Goal: Complete Application Form: Complete application form

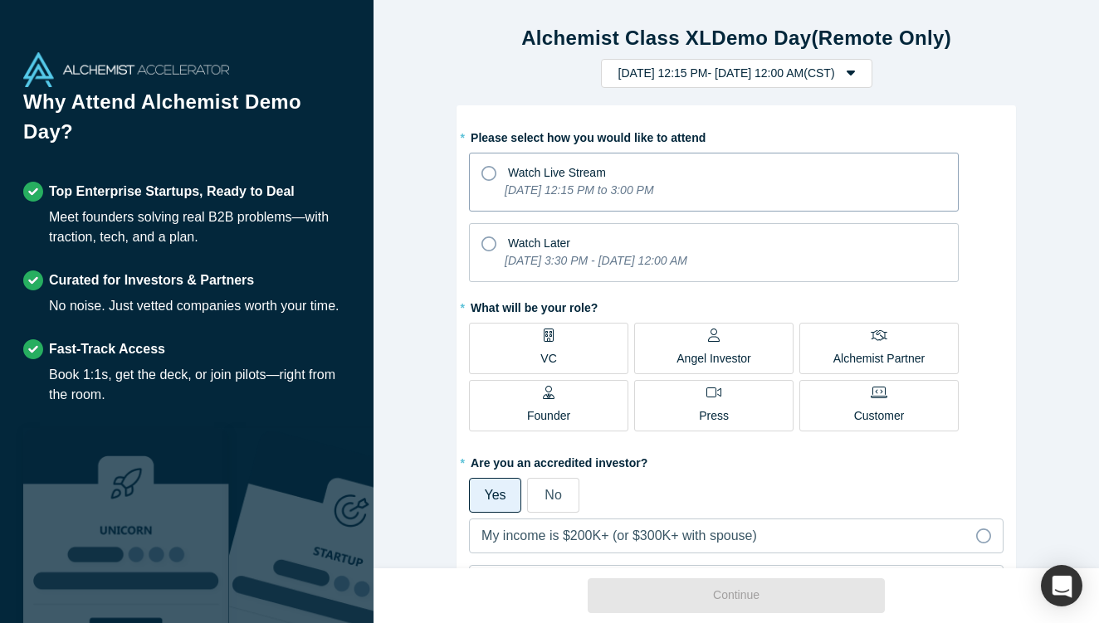
click at [490, 178] on icon at bounding box center [488, 173] width 15 height 15
click at [0, 0] on input "Watch Live Stream Tuesday, September 30, 2025 12:15 PM to 3:00 PM" at bounding box center [0, 0] width 0 height 0
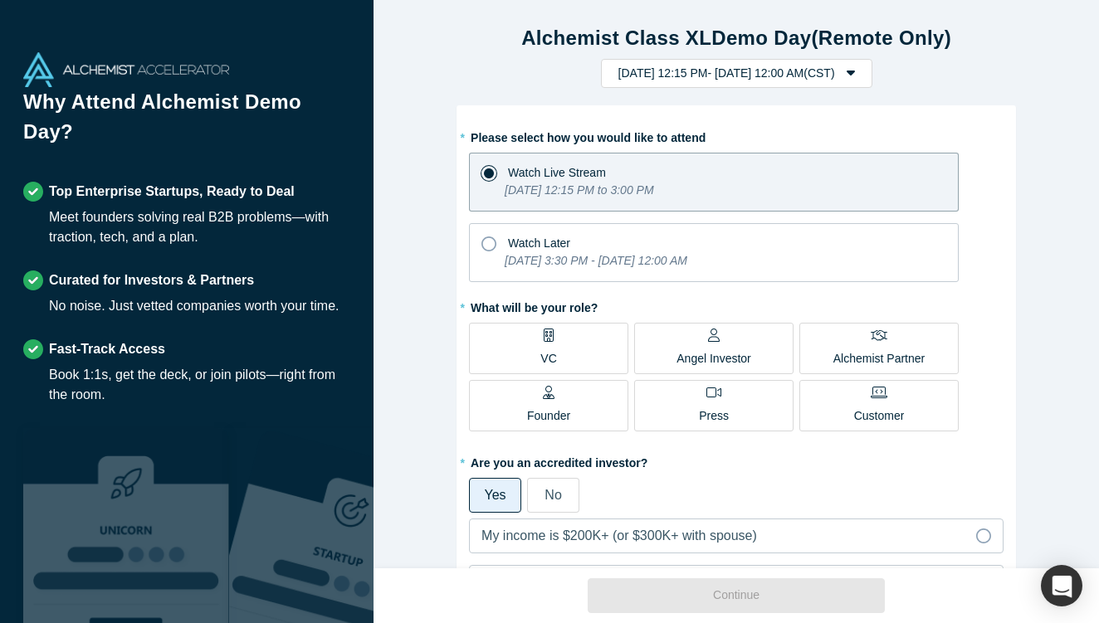
click at [546, 340] on icon at bounding box center [549, 335] width 10 height 13
click at [0, 0] on input "VC" at bounding box center [0, 0] width 0 height 0
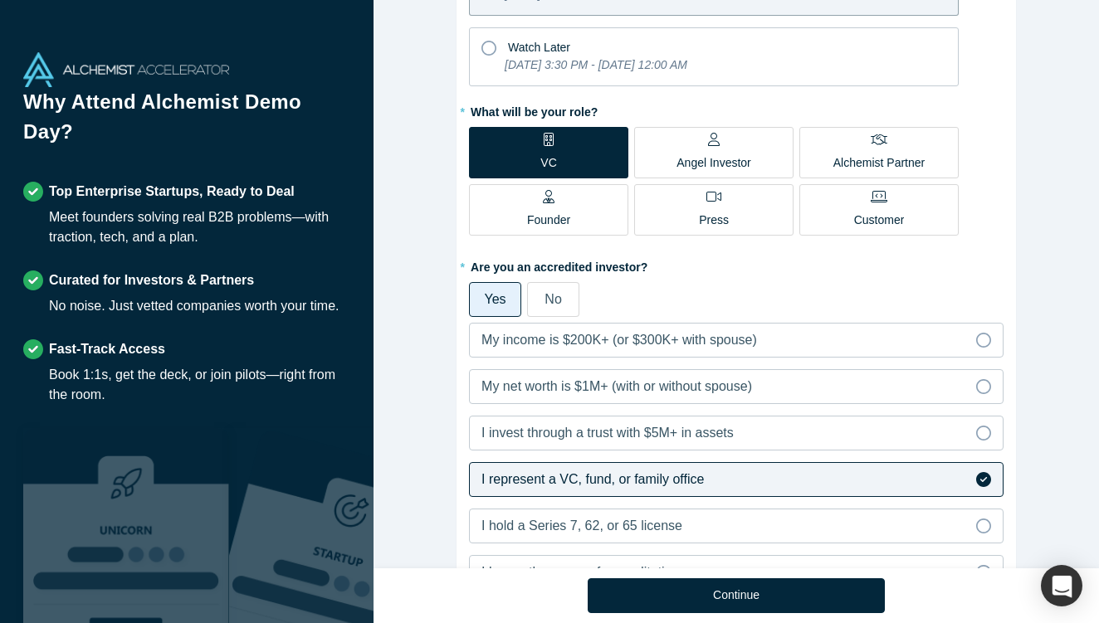
scroll to position [197, 0]
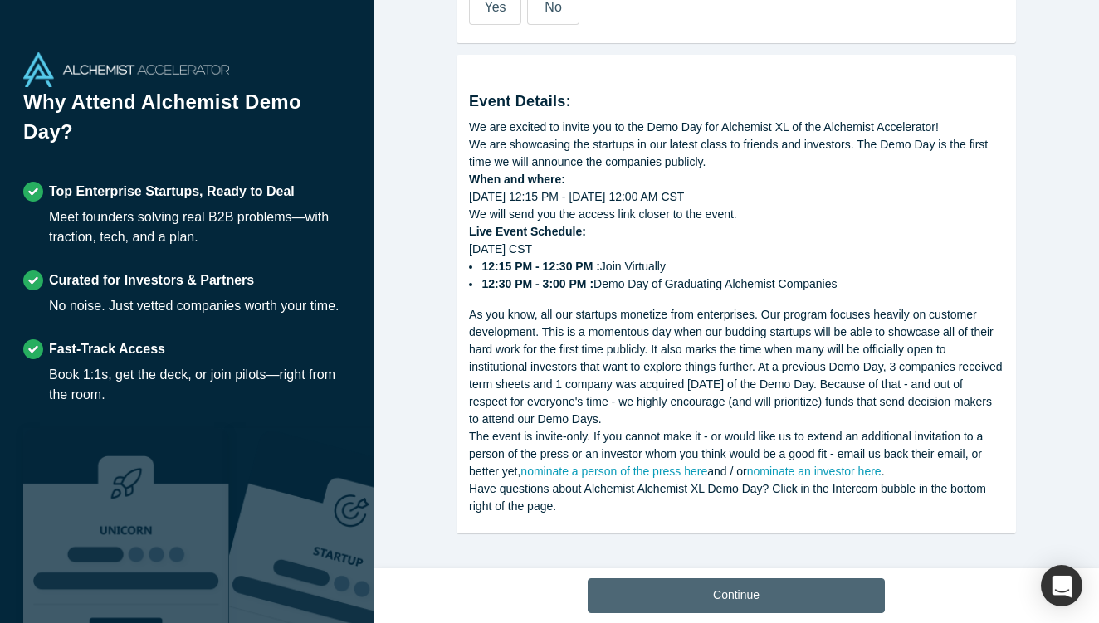
click at [676, 594] on button "Continue" at bounding box center [736, 595] width 297 height 35
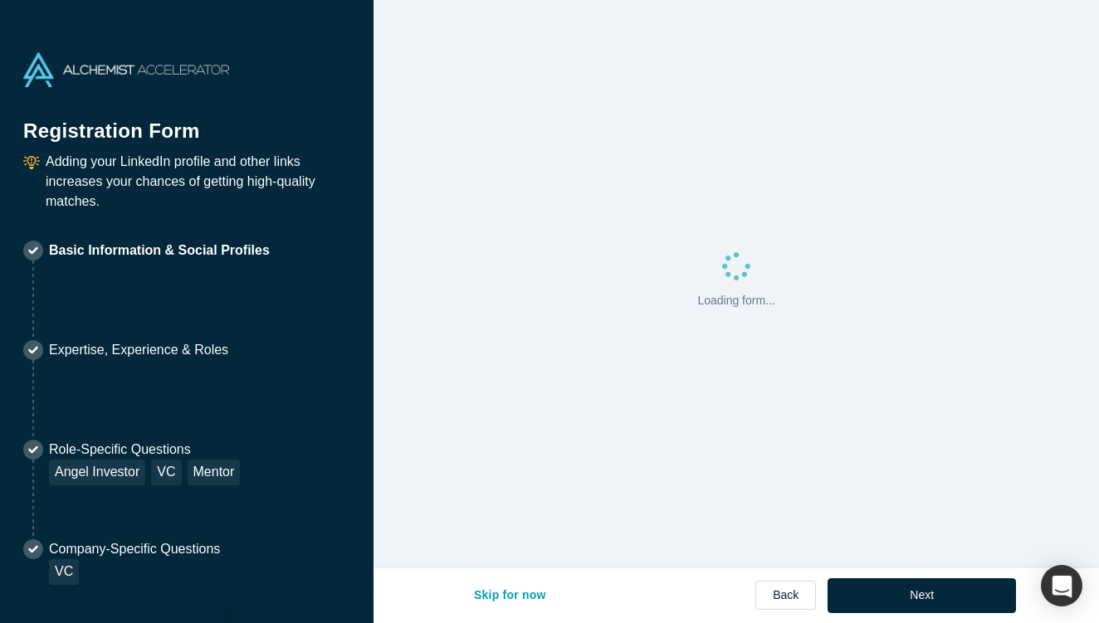
select select "US"
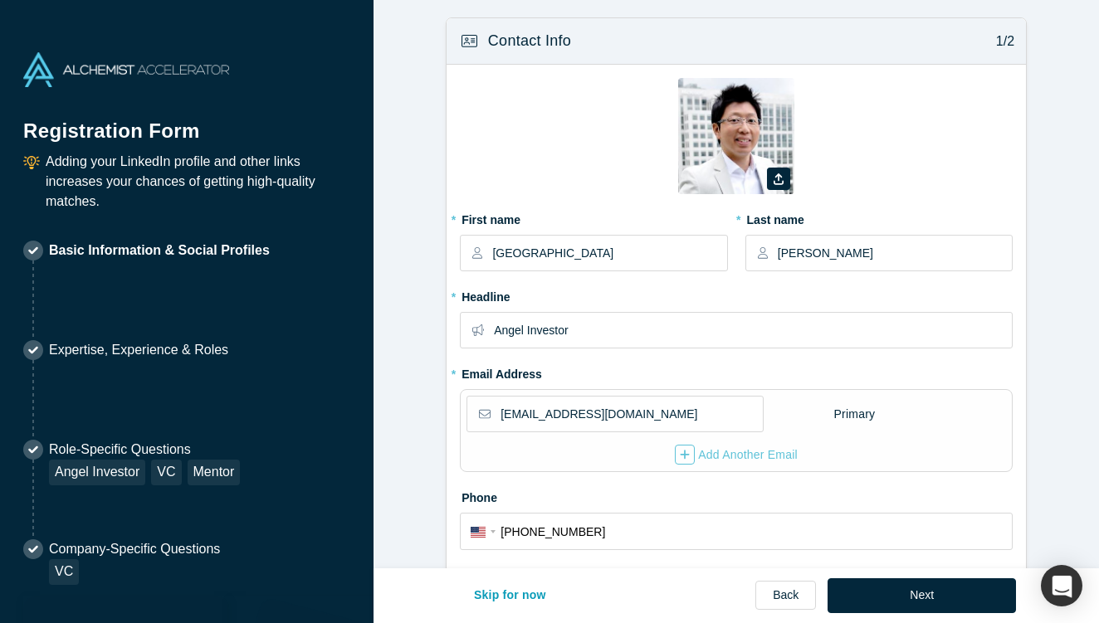
type input "[GEOGRAPHIC_DATA], [GEOGRAPHIC_DATA], [GEOGRAPHIC_DATA]"
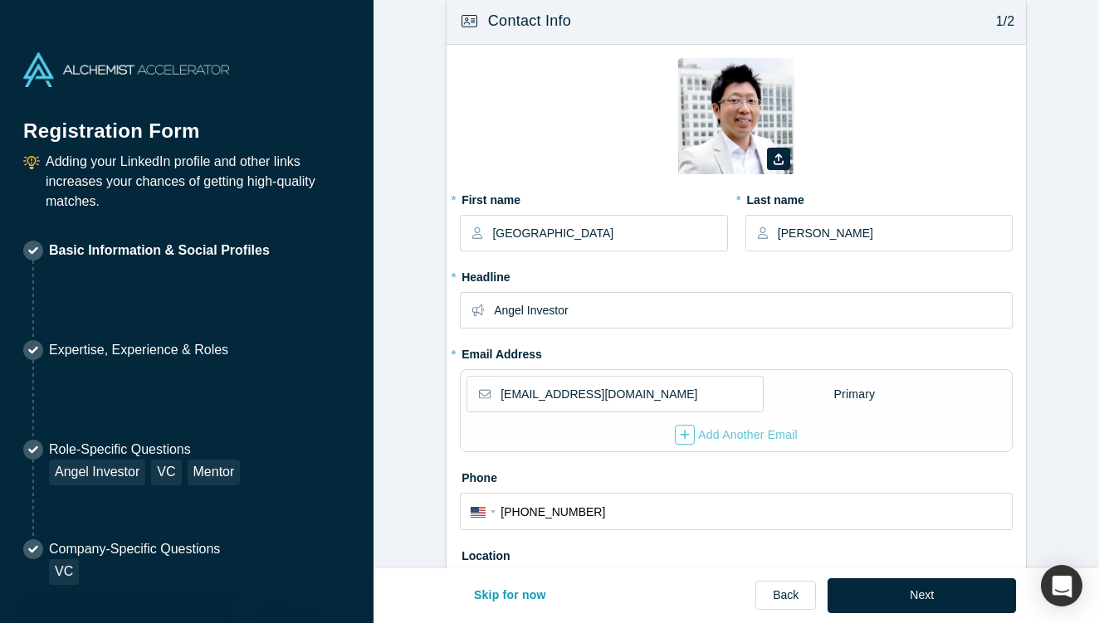
scroll to position [36, 0]
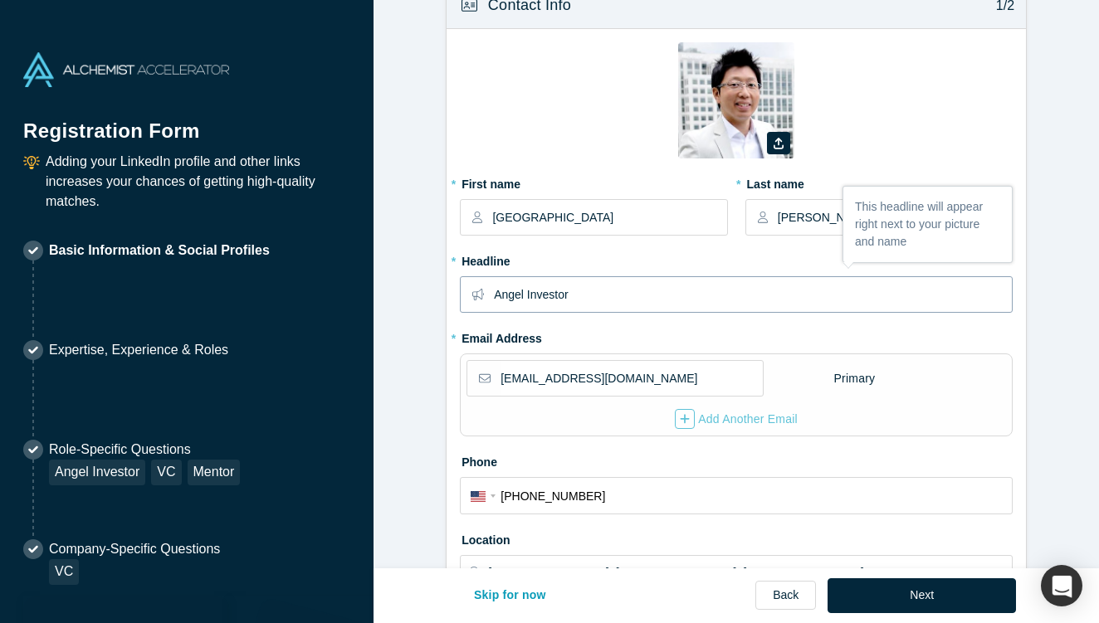
drag, startPoint x: 527, startPoint y: 294, endPoint x: 492, endPoint y: 292, distance: 34.9
click at [490, 294] on div "Angel Investor" at bounding box center [736, 294] width 553 height 37
type input "Investor"
click at [564, 454] on label "Phone" at bounding box center [736, 459] width 553 height 23
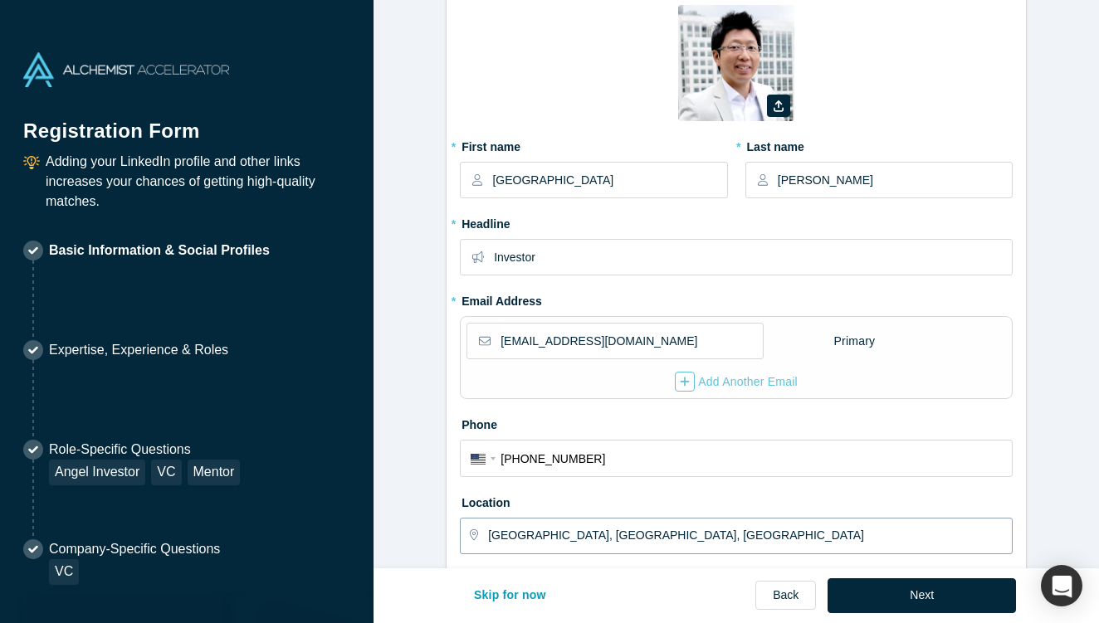
scroll to position [49, 0]
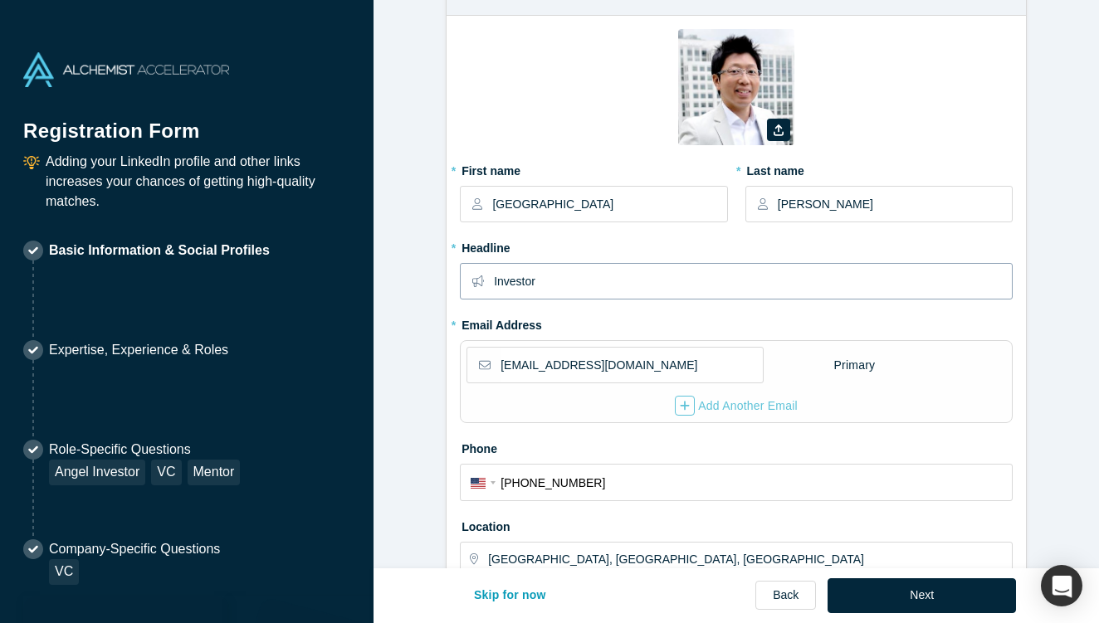
click at [585, 285] on input "Investor" at bounding box center [752, 281] width 517 height 35
click at [585, 436] on label "Phone" at bounding box center [736, 446] width 553 height 23
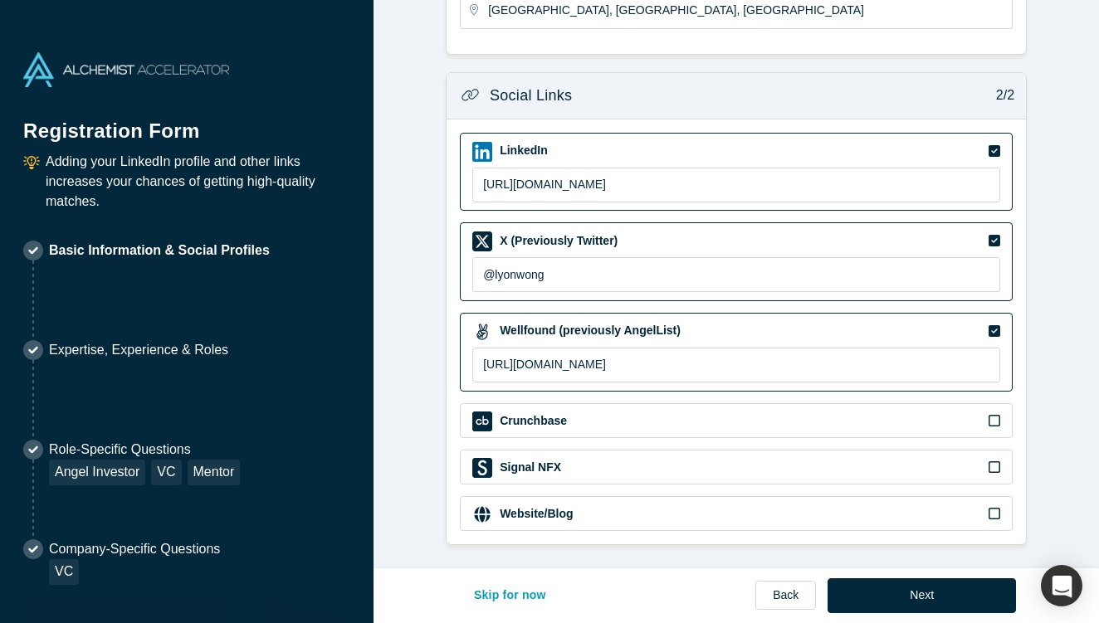
scroll to position [597, 0]
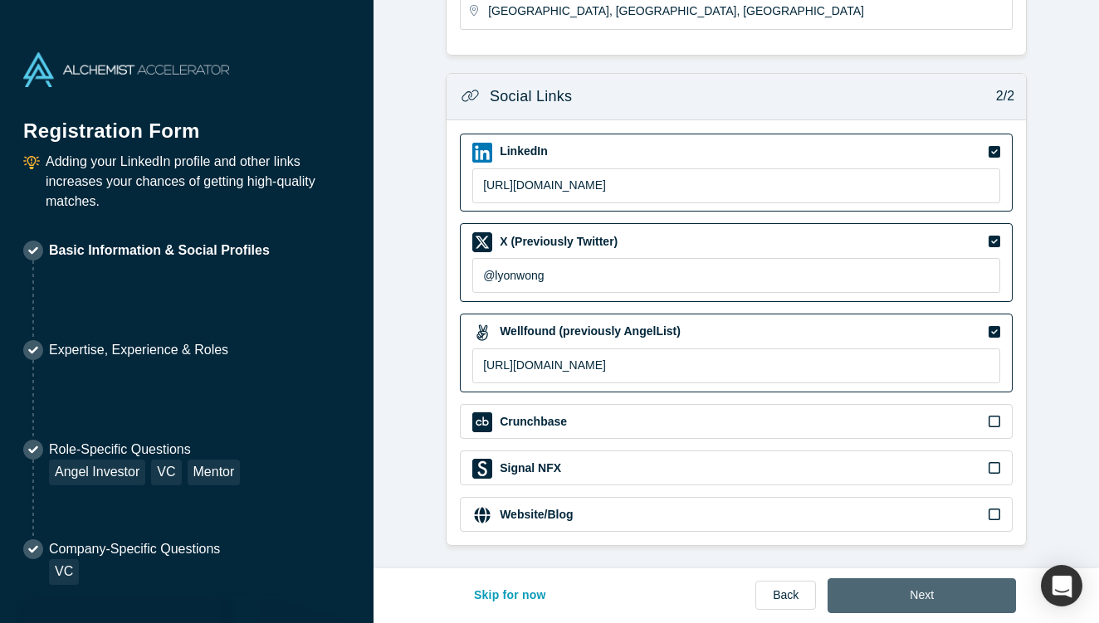
click at [906, 598] on button "Next" at bounding box center [921, 595] width 188 height 35
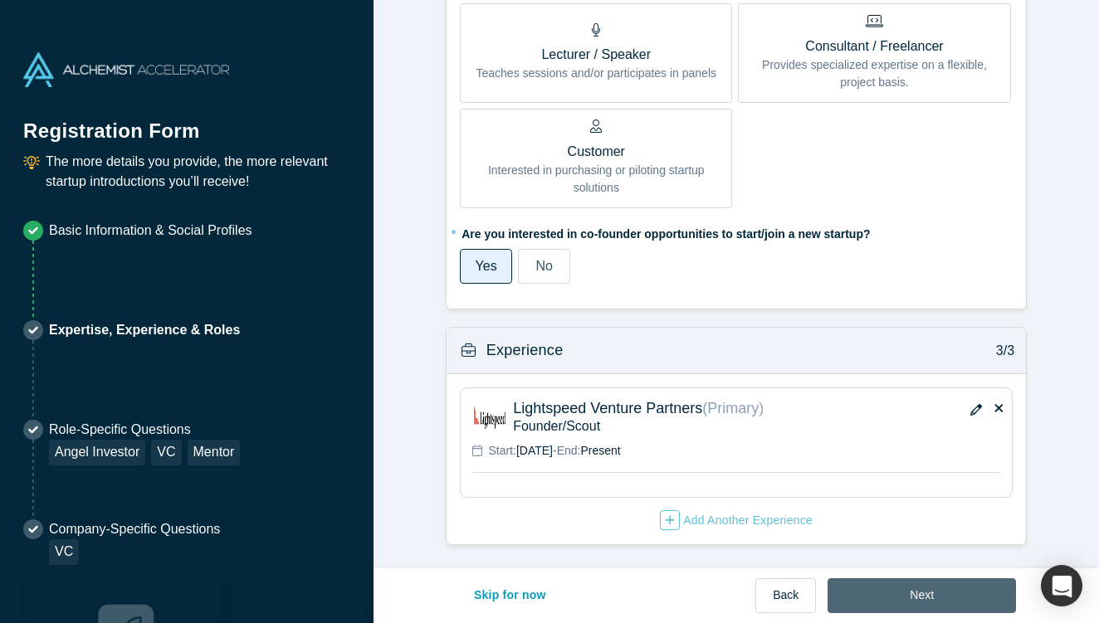
scroll to position [984, 0]
click at [914, 590] on button "Next" at bounding box center [921, 595] width 188 height 35
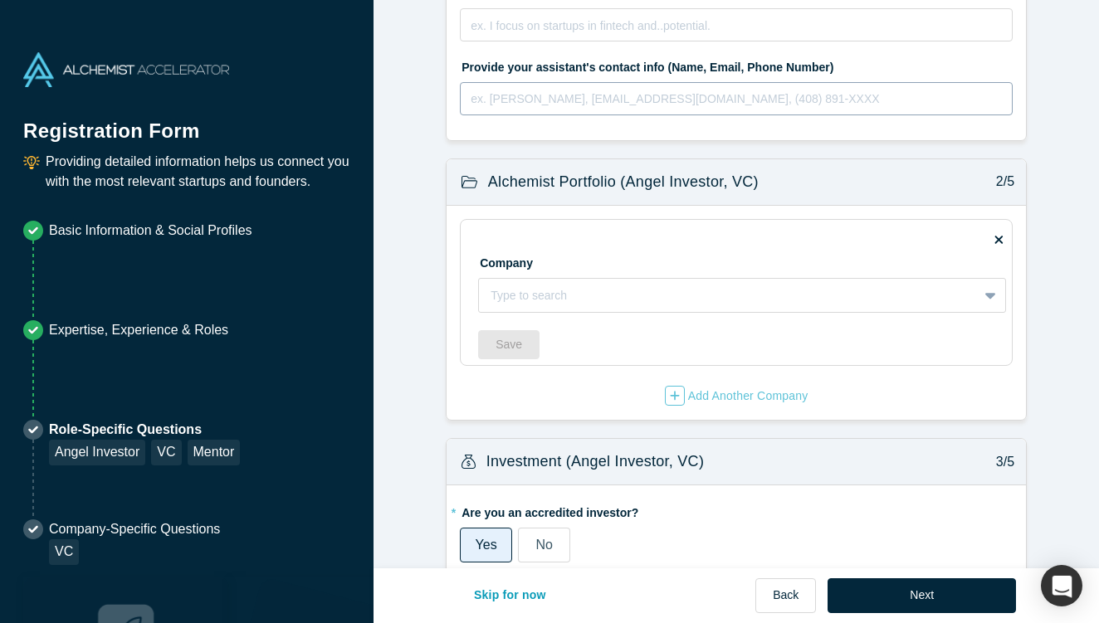
scroll to position [366, 0]
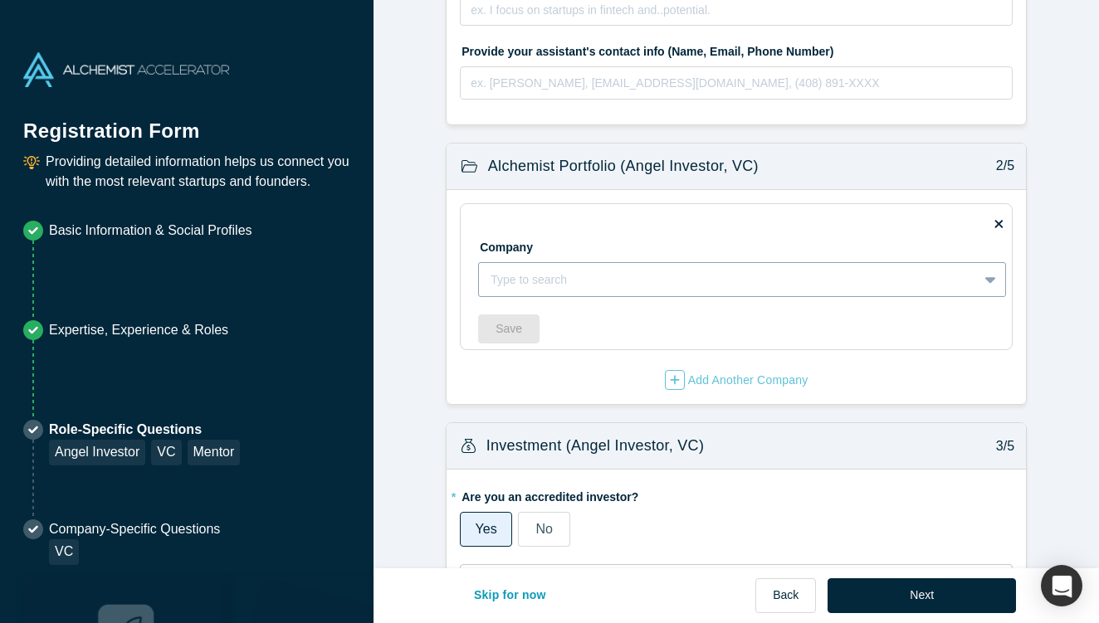
click at [917, 288] on div at bounding box center [727, 280] width 475 height 21
type input "v"
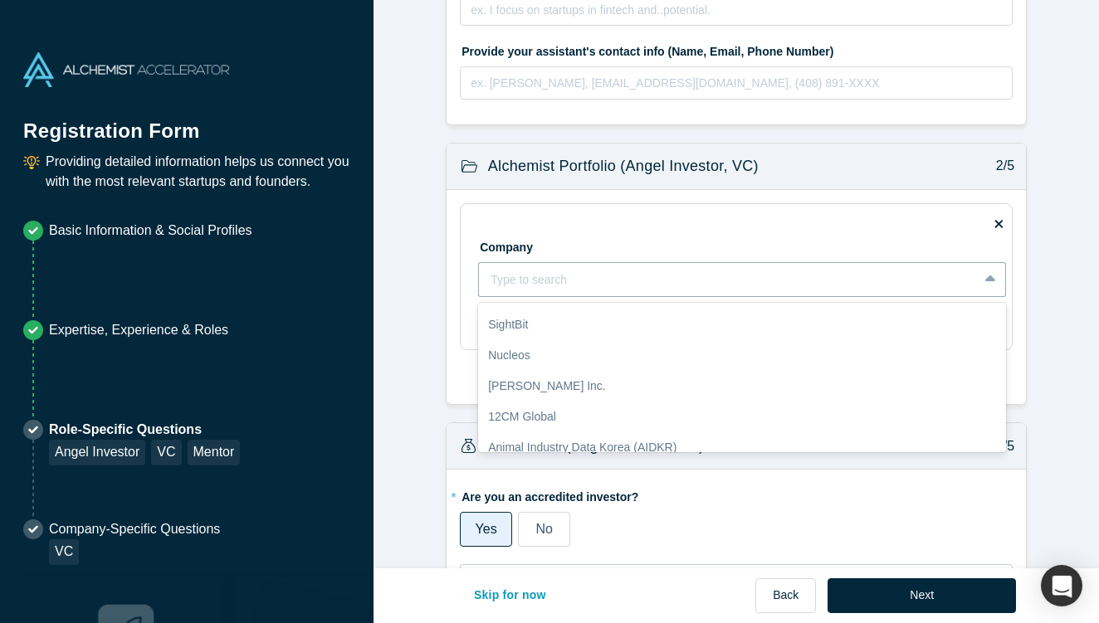
scroll to position [164, 0]
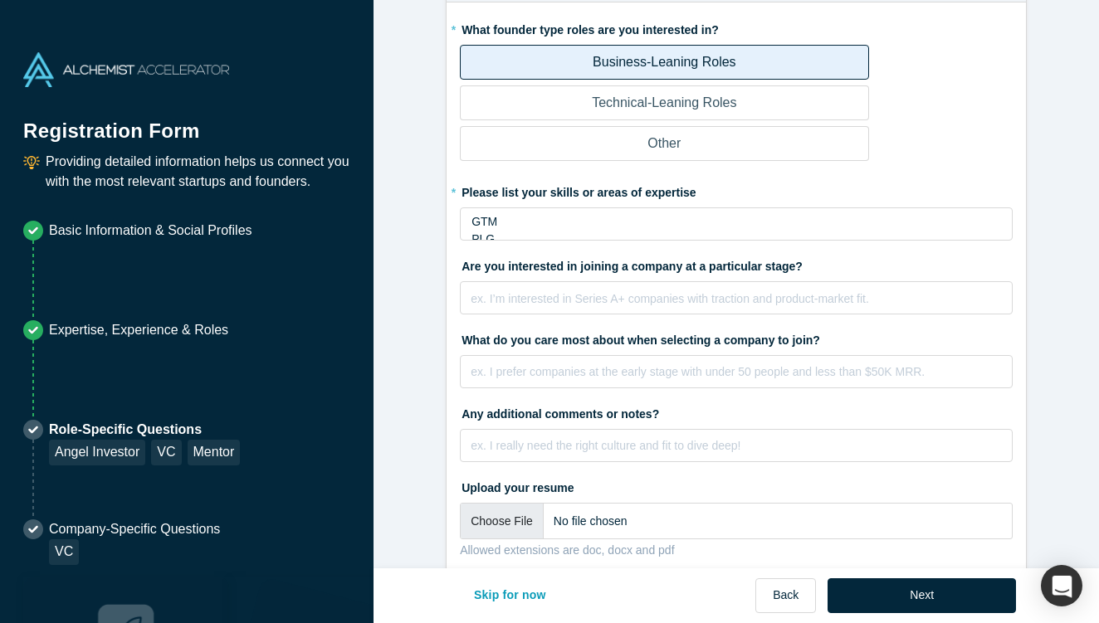
scroll to position [2564, 0]
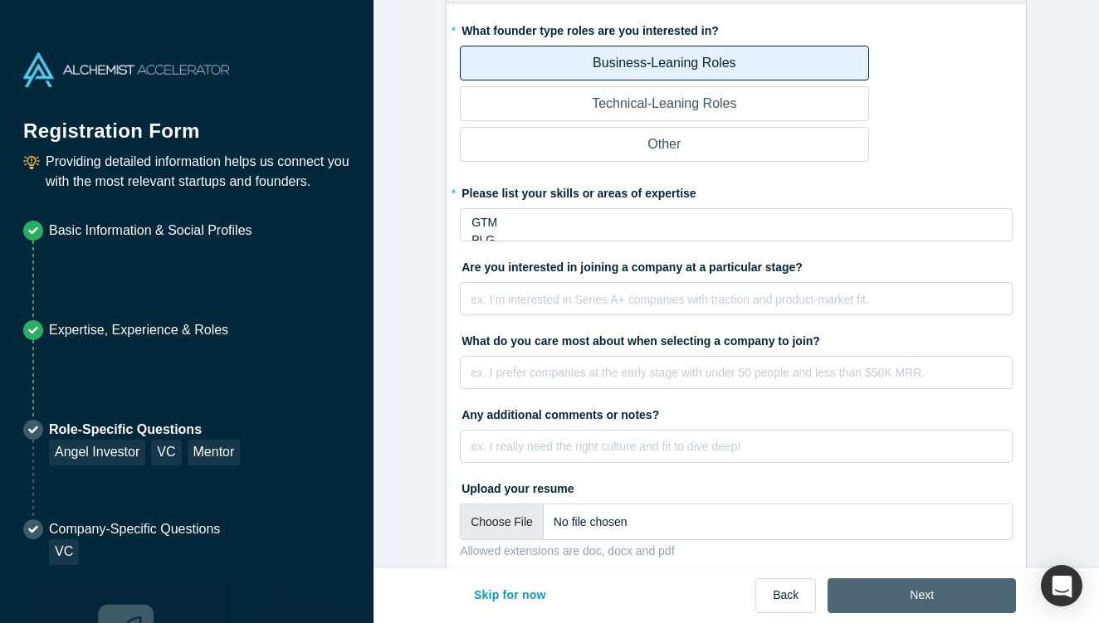
click at [981, 584] on button "Next" at bounding box center [921, 595] width 188 height 35
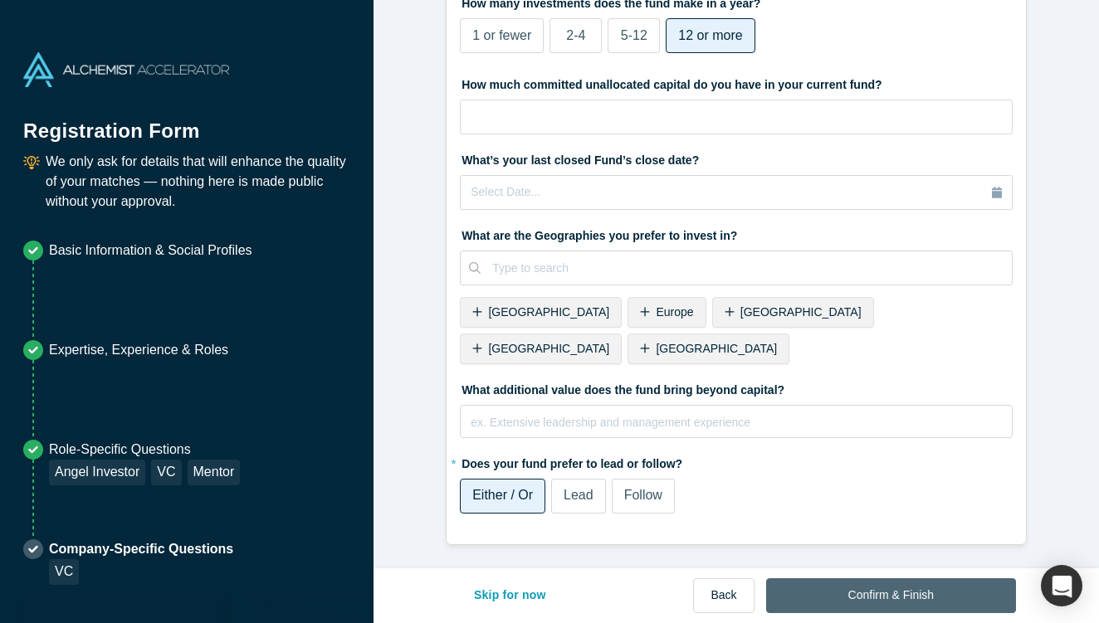
scroll to position [0, 0]
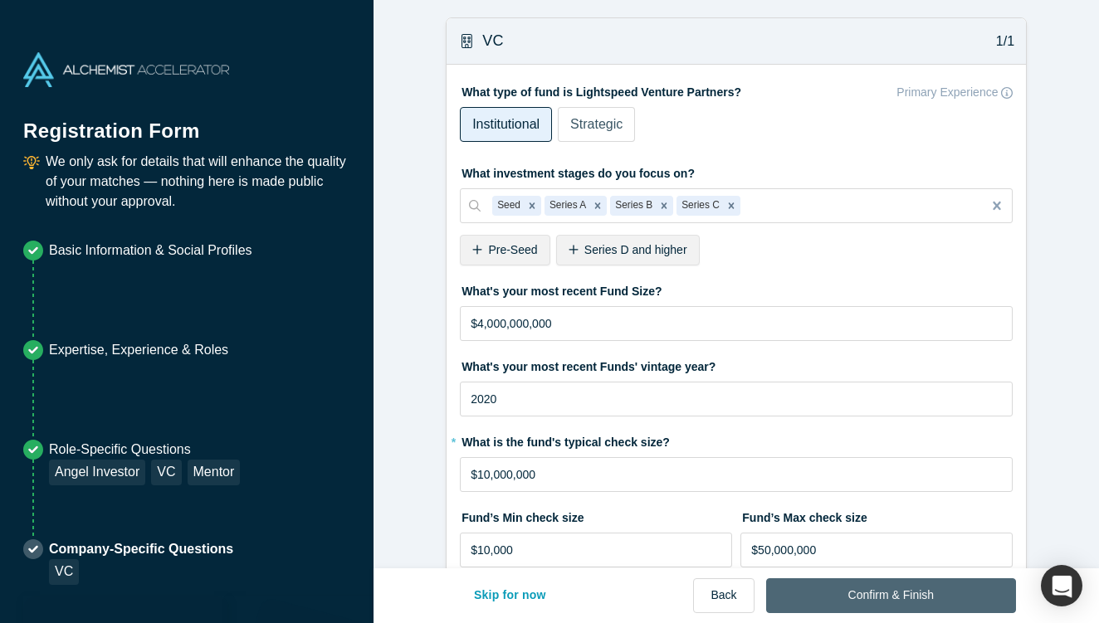
click at [981, 584] on button "Confirm & Finish" at bounding box center [891, 595] width 250 height 35
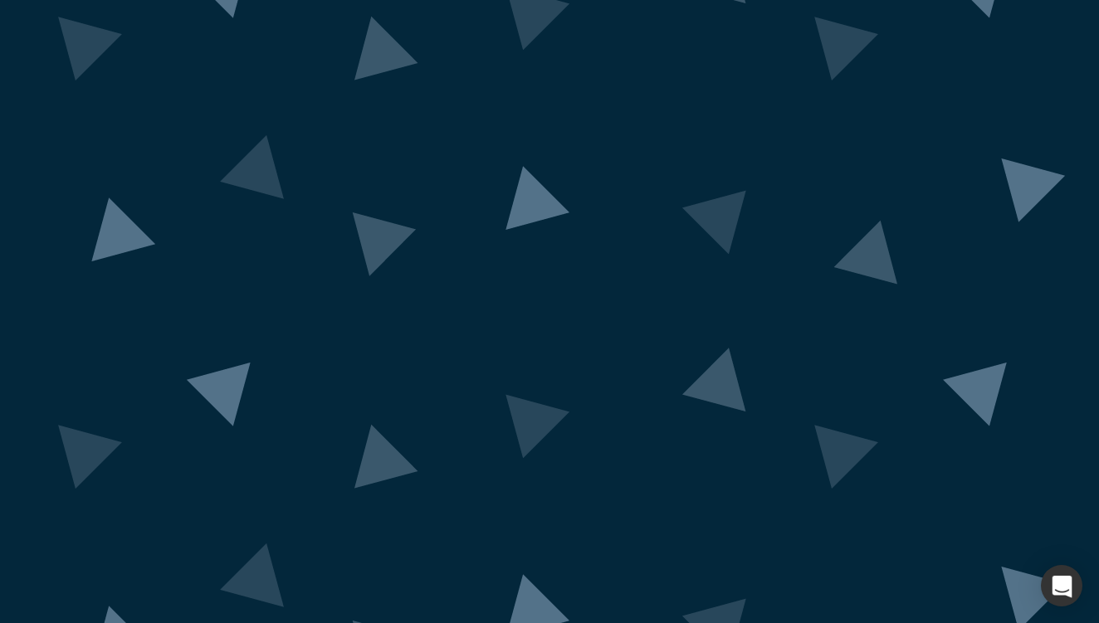
scroll to position [26, 0]
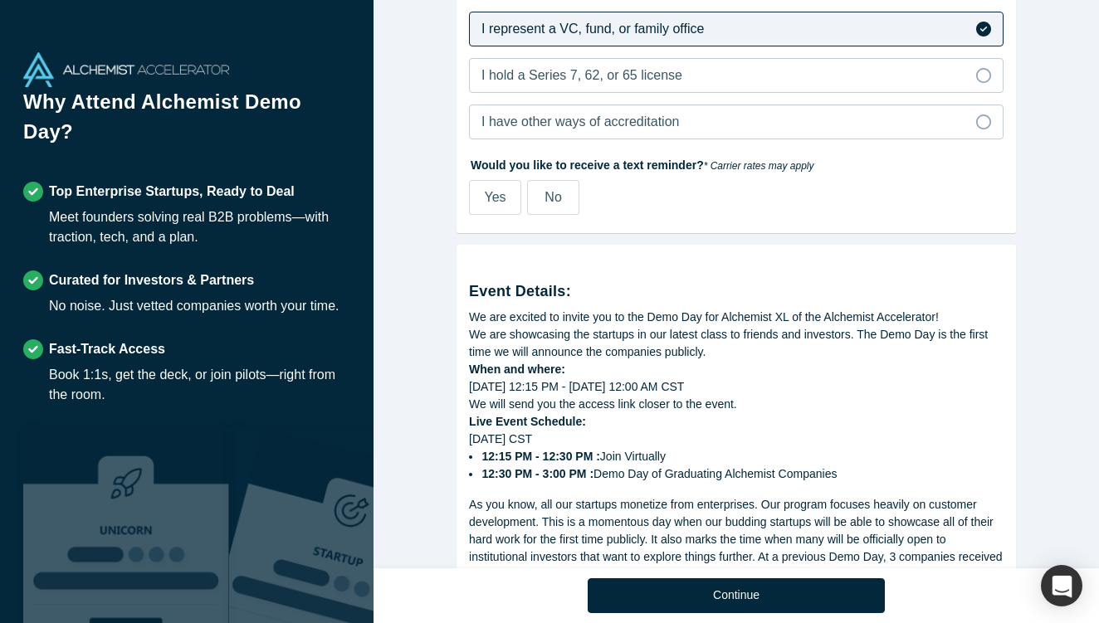
scroll to position [646, 0]
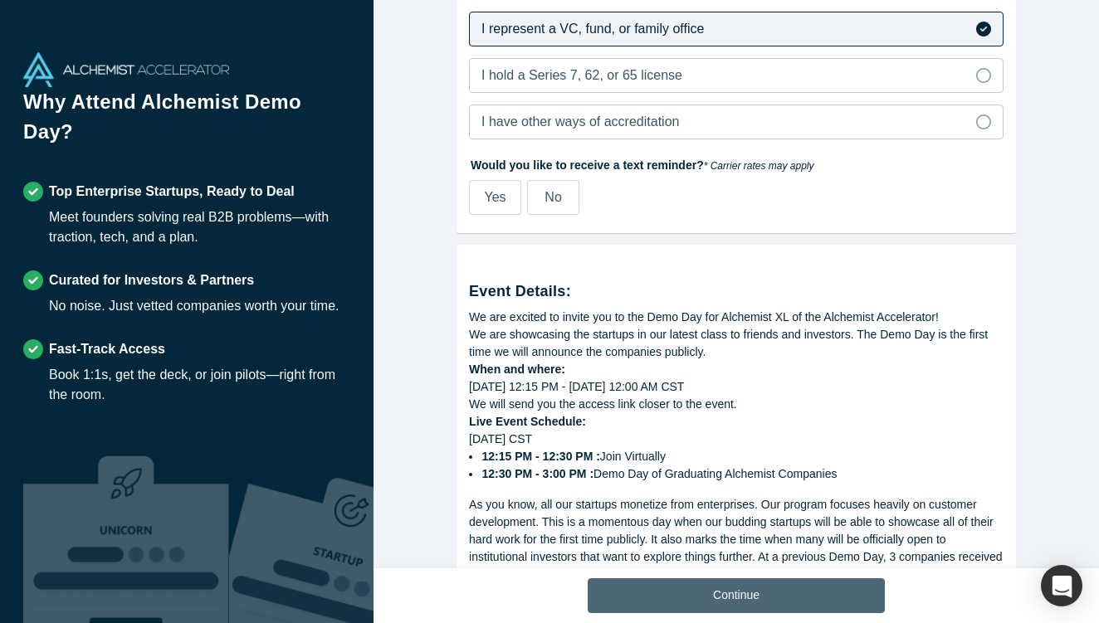
click at [695, 590] on button "Continue" at bounding box center [736, 595] width 297 height 35
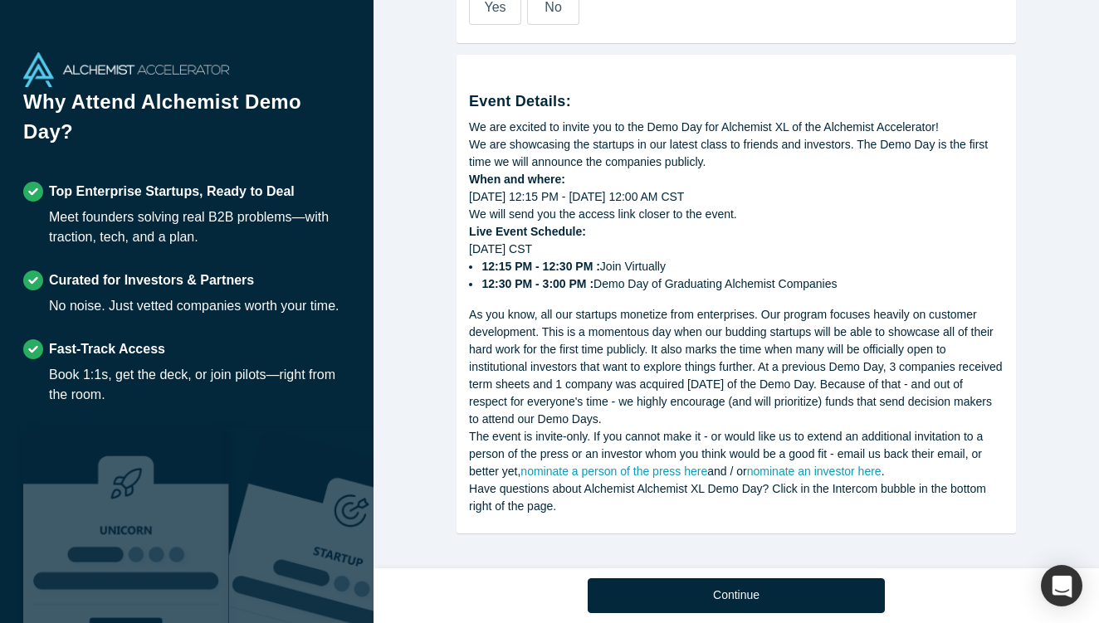
scroll to position [198, 0]
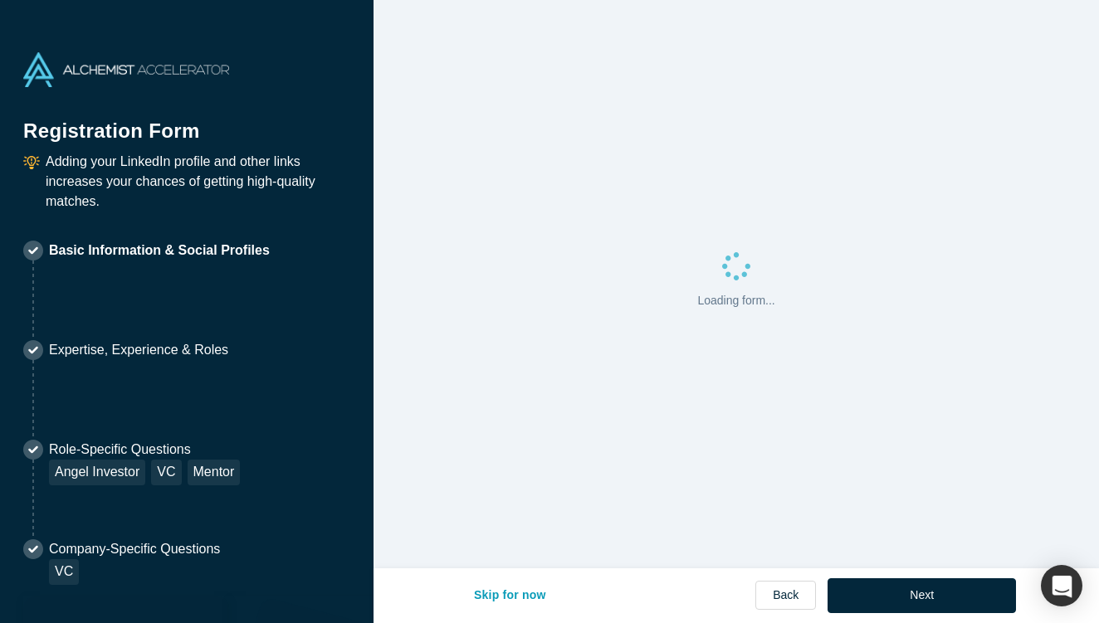
select select "US"
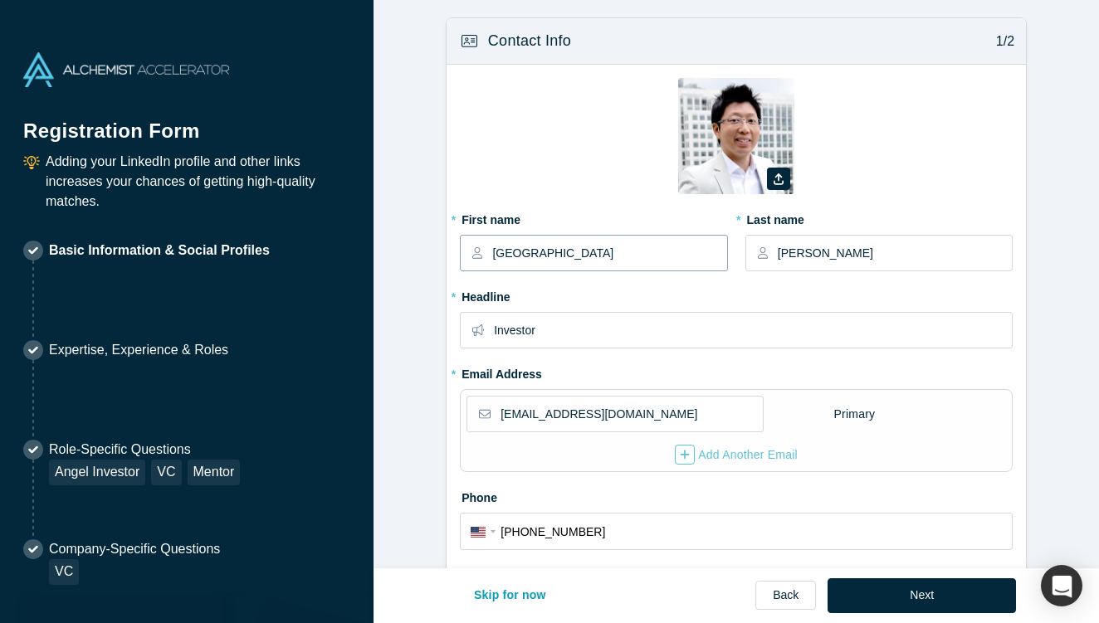
drag, startPoint x: 537, startPoint y: 248, endPoint x: 453, endPoint y: 244, distance: 83.9
type input "[PERSON_NAME]"
type input "Tan"
drag, startPoint x: 666, startPoint y: 404, endPoint x: 479, endPoint y: 425, distance: 187.9
paste input "[PERSON_NAME]@v0invest"
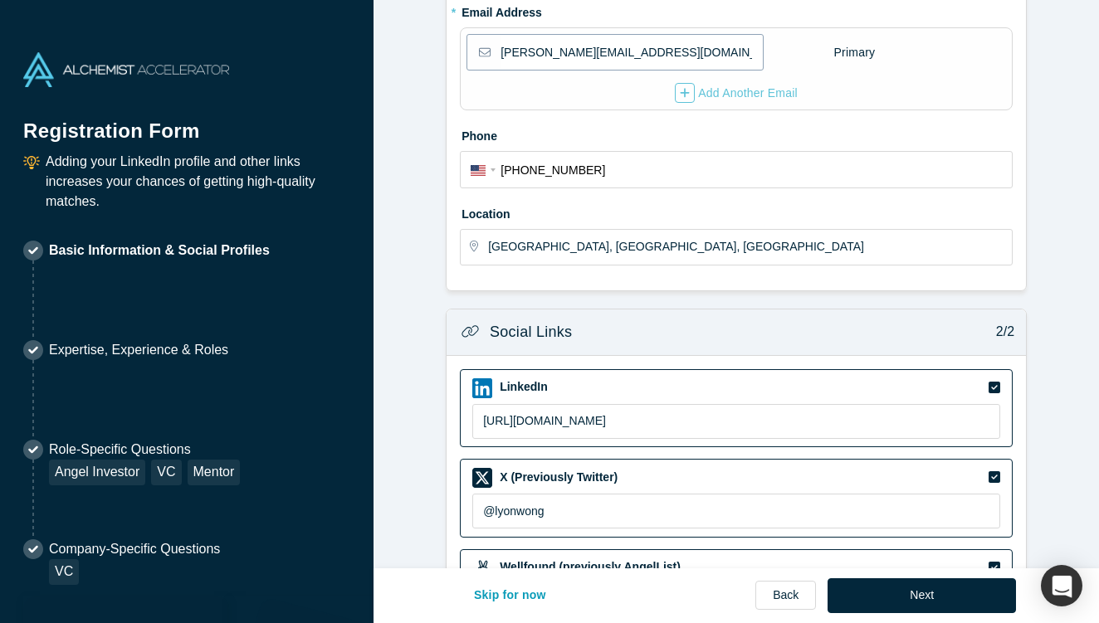
scroll to position [382, 0]
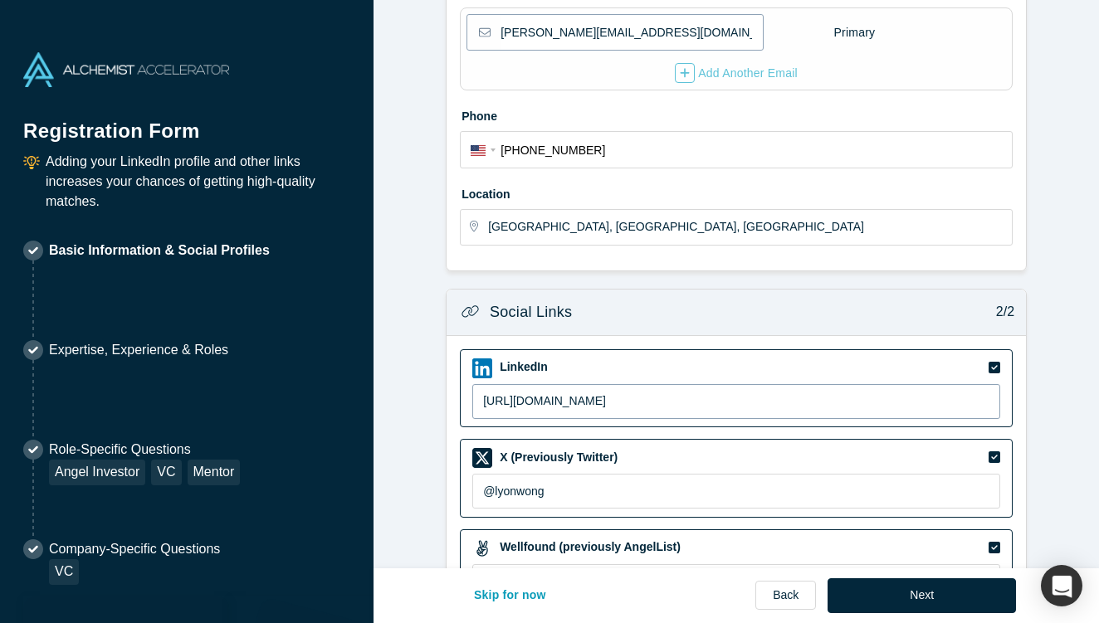
type input "[PERSON_NAME][EMAIL_ADDRESS][DOMAIN_NAME]"
drag, startPoint x: 690, startPoint y: 398, endPoint x: 475, endPoint y: 395, distance: 214.9
click at [475, 395] on input "[URL][DOMAIN_NAME]" at bounding box center [736, 401] width 528 height 35
paste input "[DOMAIN_NAME][URL][PERSON_NAME]"
type input "[URL][DOMAIN_NAME][PERSON_NAME]"
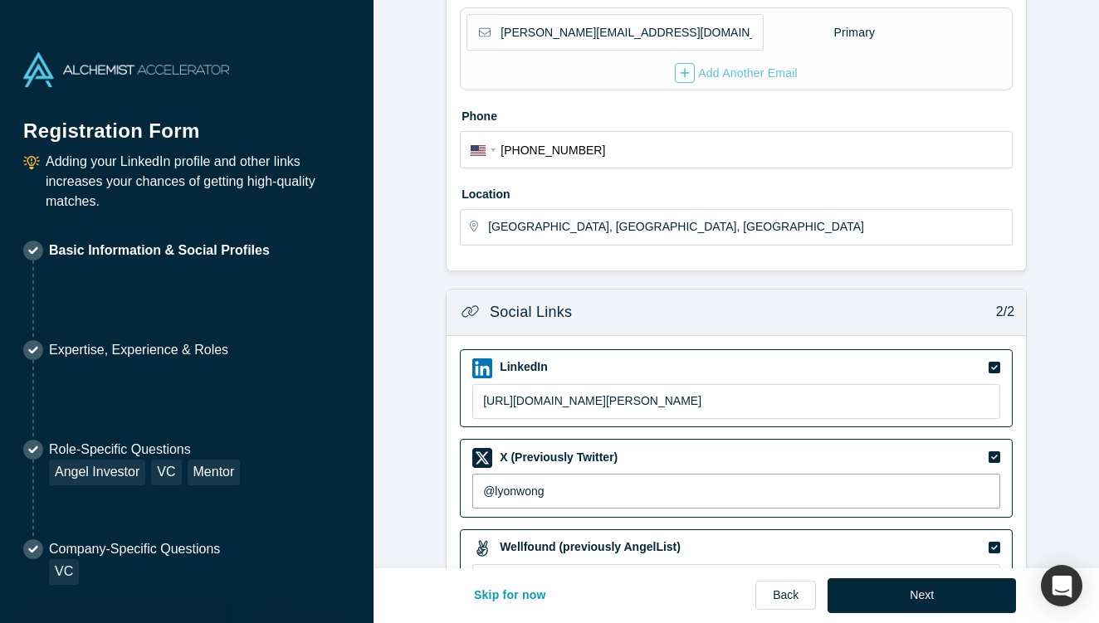
drag, startPoint x: 586, startPoint y: 495, endPoint x: 410, endPoint y: 491, distance: 176.0
click at [410, 491] on form "Contact Info 1/2 Zoom Save Remove Upload New * First name [PERSON_NAME] * Last …" at bounding box center [735, 199] width 725 height 1126
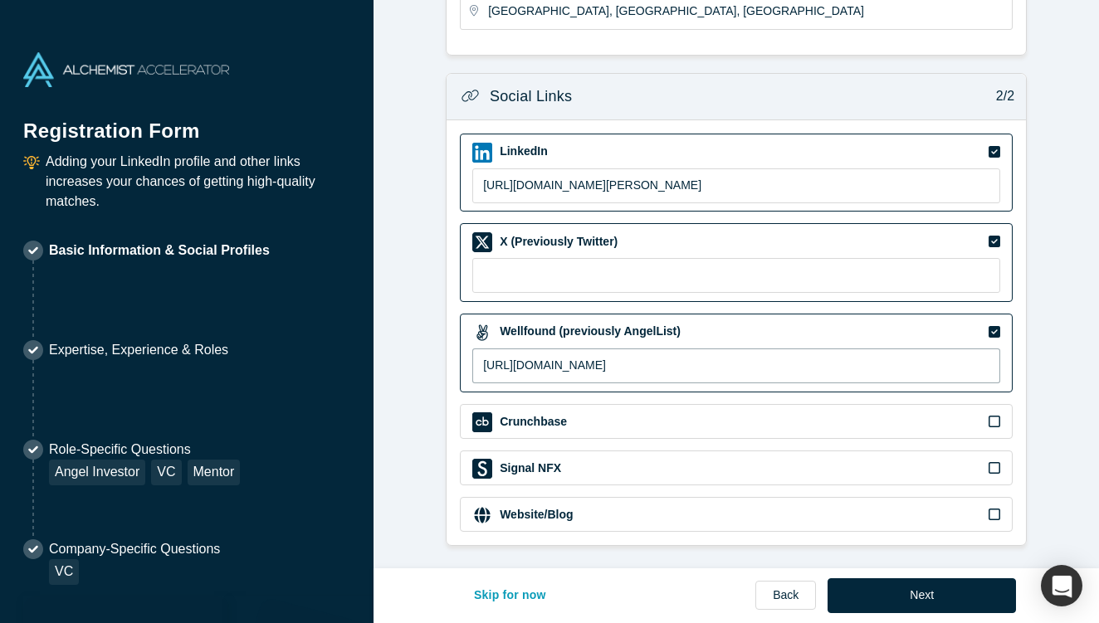
drag, startPoint x: 680, startPoint y: 368, endPoint x: 462, endPoint y: 363, distance: 217.5
click at [462, 363] on div "Wellfound (previously AngelList) [URL][DOMAIN_NAME]" at bounding box center [736, 353] width 553 height 79
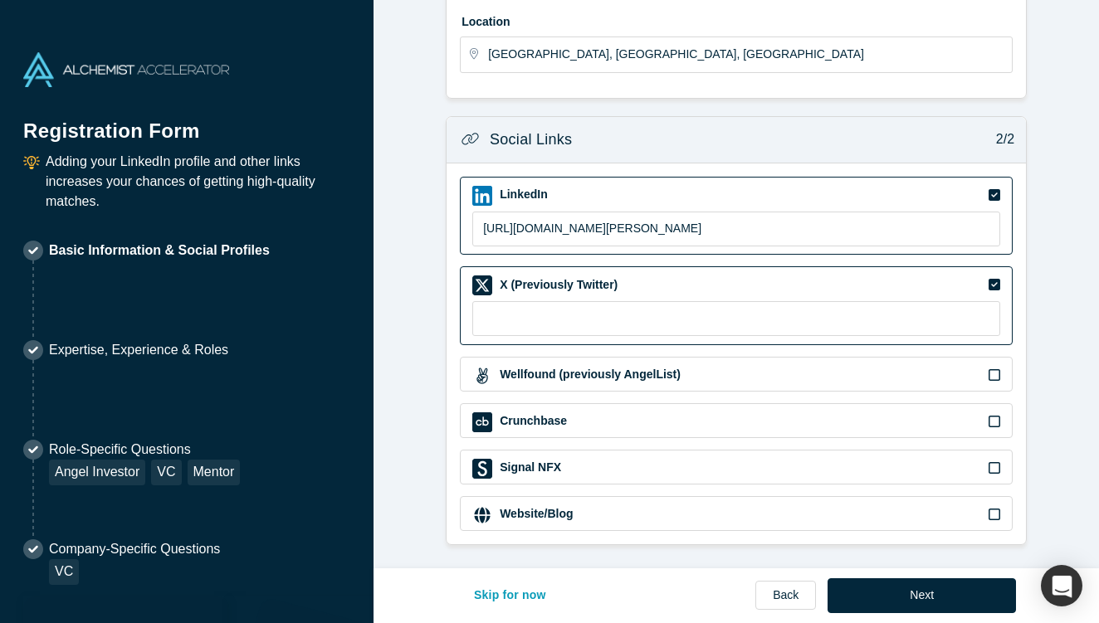
scroll to position [553, 0]
click at [994, 284] on icon at bounding box center [994, 286] width 12 height 12
click at [0, 0] on input "checkbox" at bounding box center [0, 0] width 0 height 0
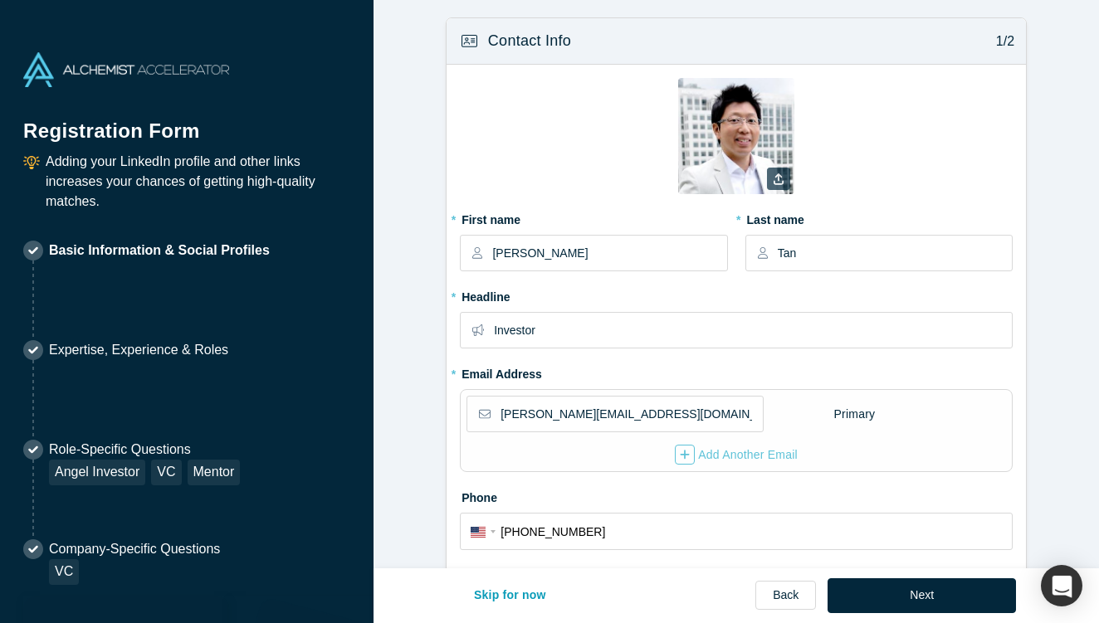
scroll to position [0, 0]
click at [776, 124] on img at bounding box center [736, 136] width 116 height 116
click at [779, 181] on icon "button" at bounding box center [778, 179] width 10 height 12
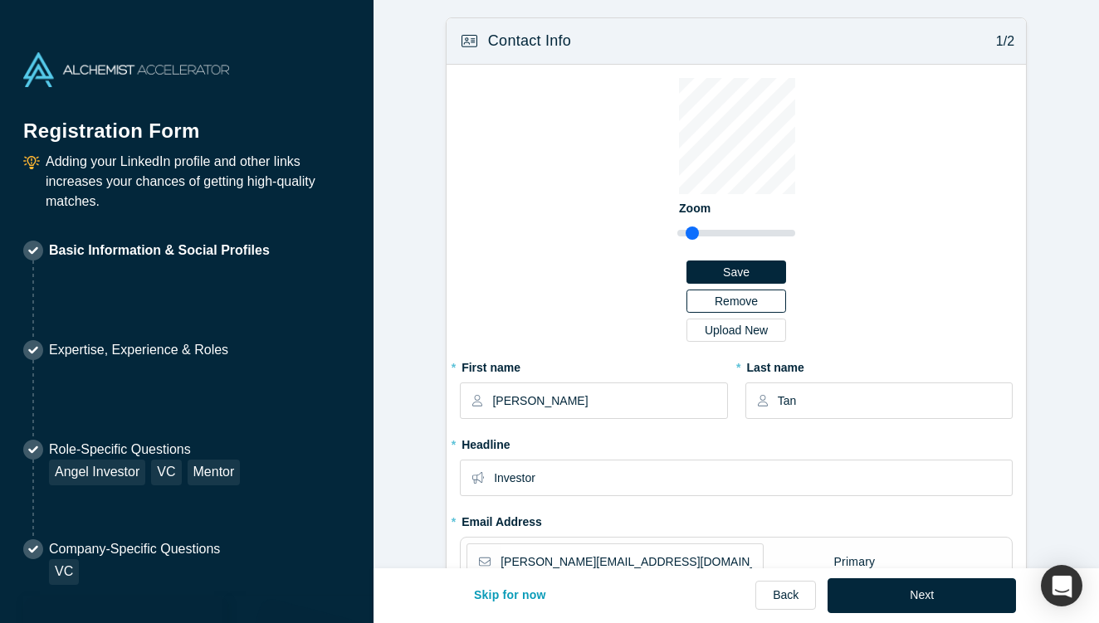
click at [726, 308] on button "Remove" at bounding box center [736, 301] width 100 height 23
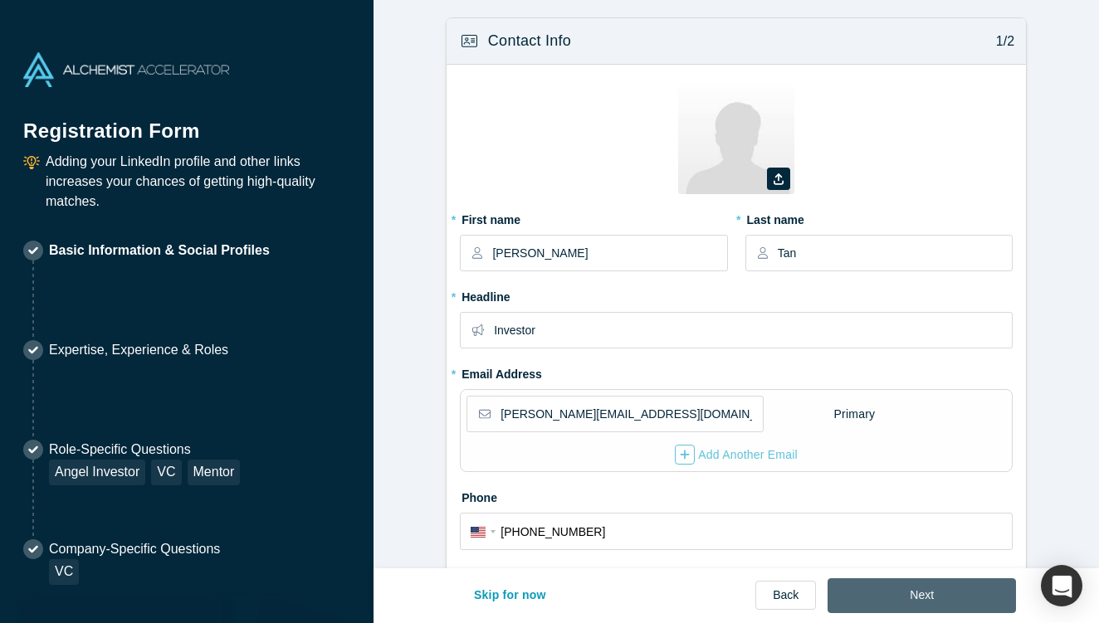
click at [892, 596] on button "Next" at bounding box center [921, 595] width 188 height 35
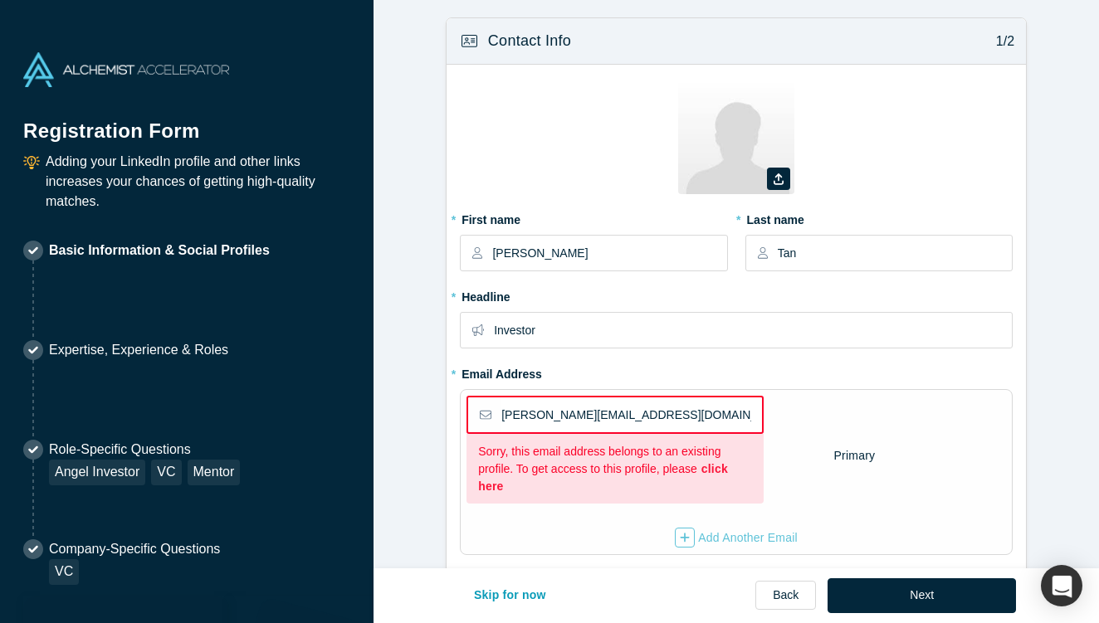
click at [720, 466] on link "click here" at bounding box center [603, 477] width 250 height 31
